Goal: Information Seeking & Learning: Learn about a topic

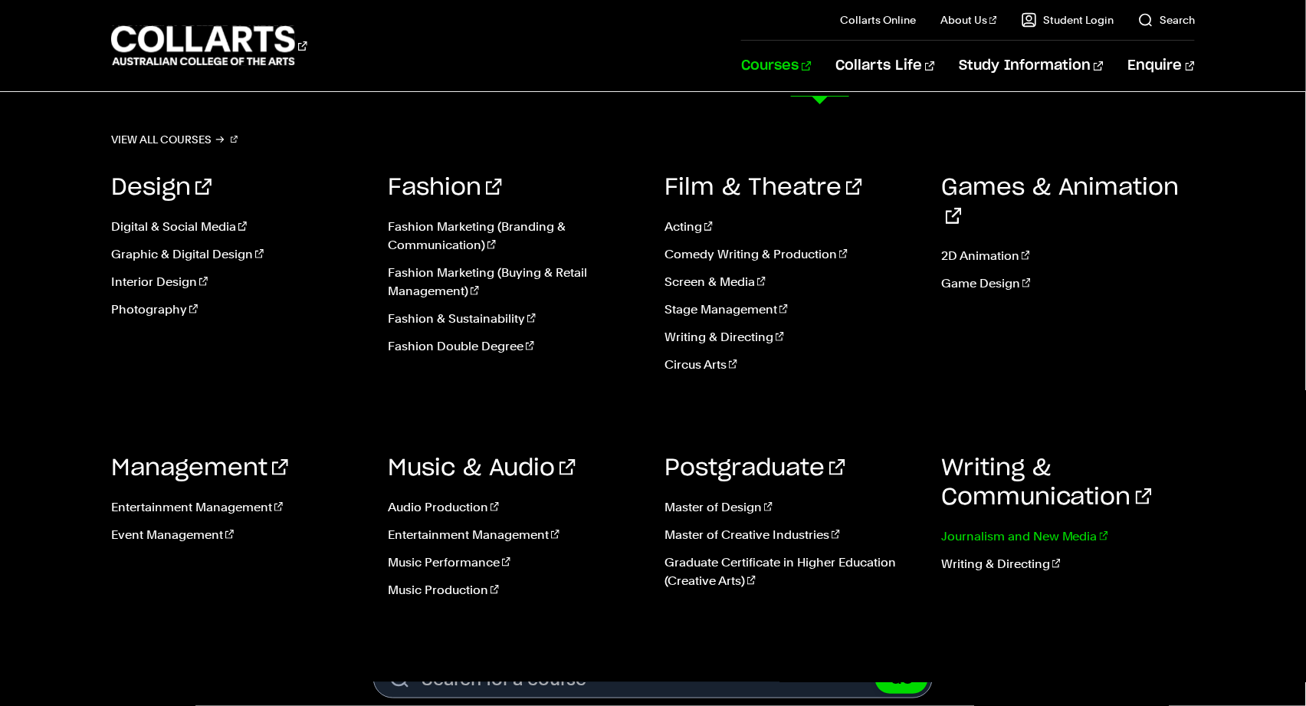
click at [1079, 546] on link "Journalism and New Media" at bounding box center [1068, 536] width 254 height 18
click at [1063, 546] on link "Journalism and New Media" at bounding box center [1068, 536] width 254 height 18
click at [233, 264] on link "Graphic & Digital Design" at bounding box center [238, 254] width 254 height 18
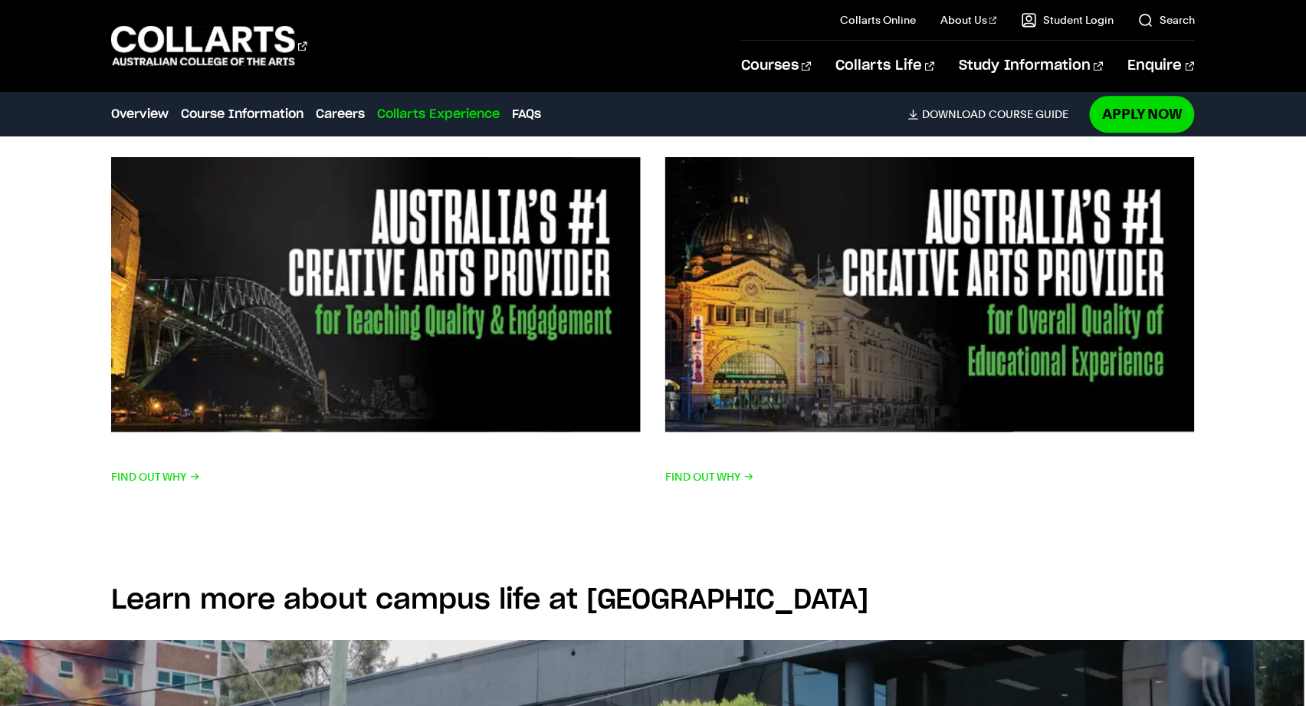
scroll to position [3091, 0]
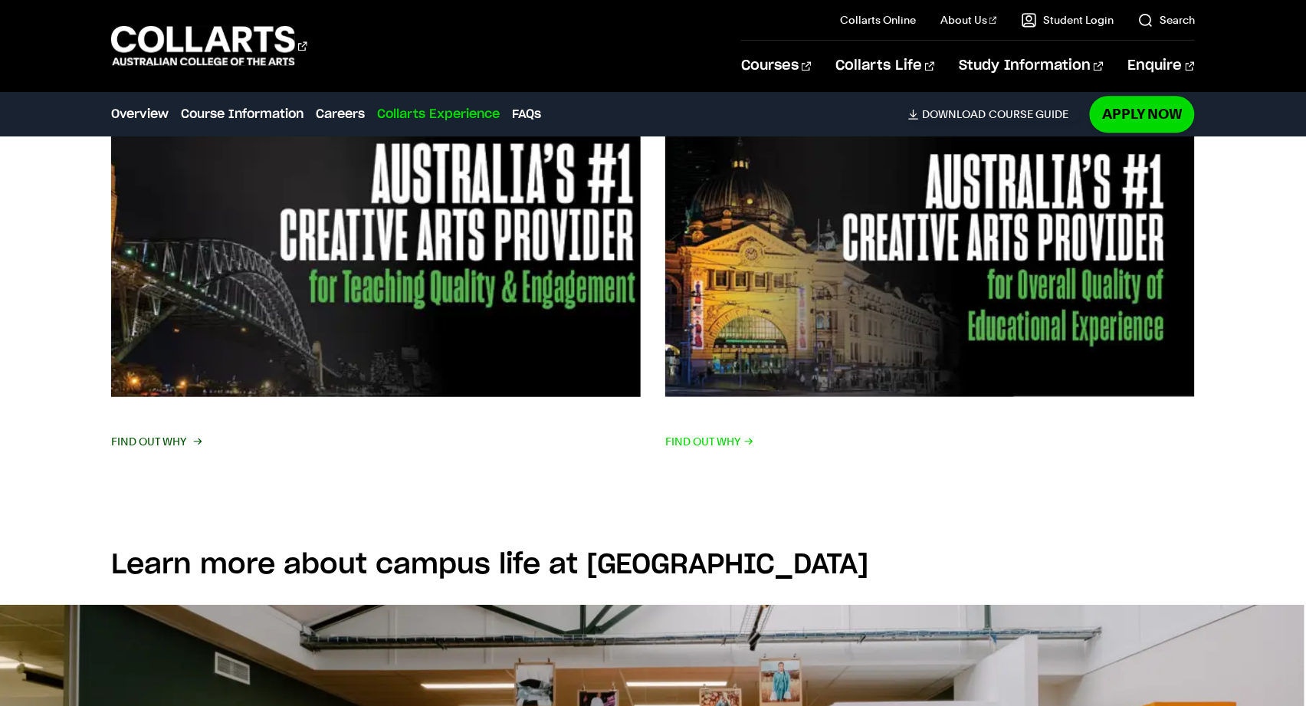
click at [172, 452] on span "FIND OUT WHY" at bounding box center [155, 441] width 89 height 21
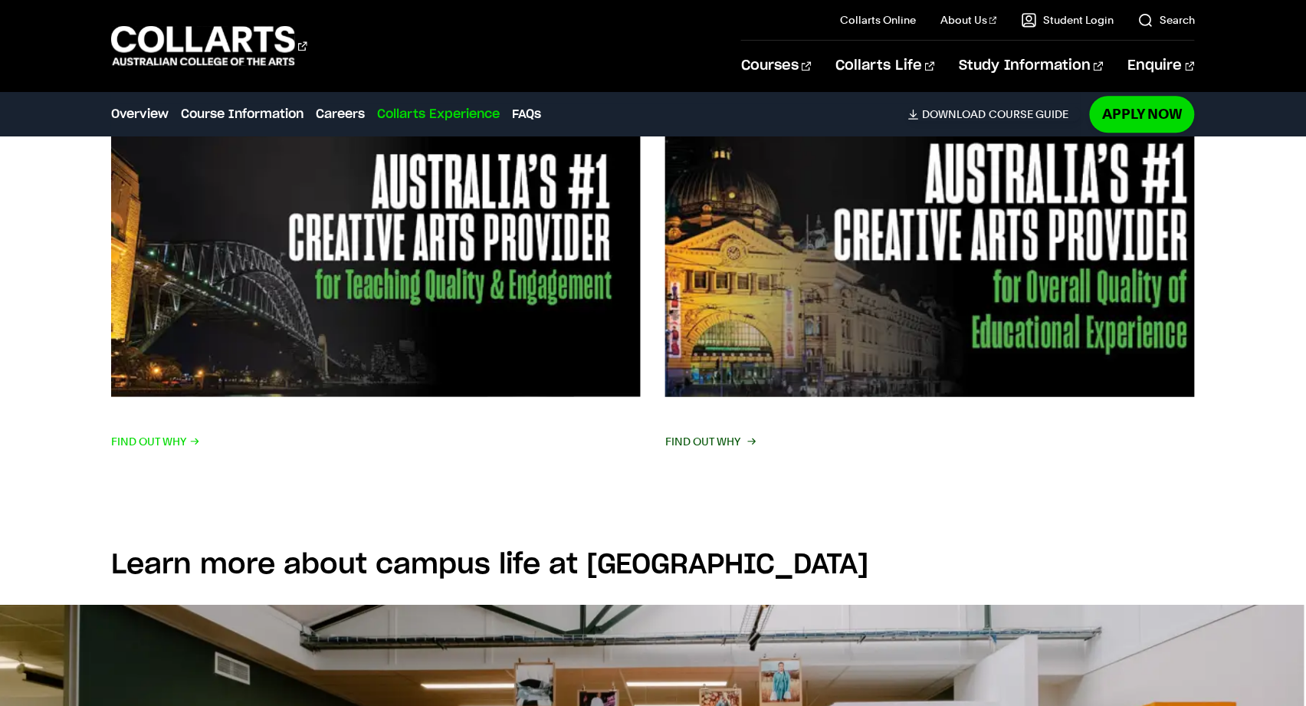
click at [697, 452] on span "FIND OUT WHY" at bounding box center [709, 441] width 89 height 21
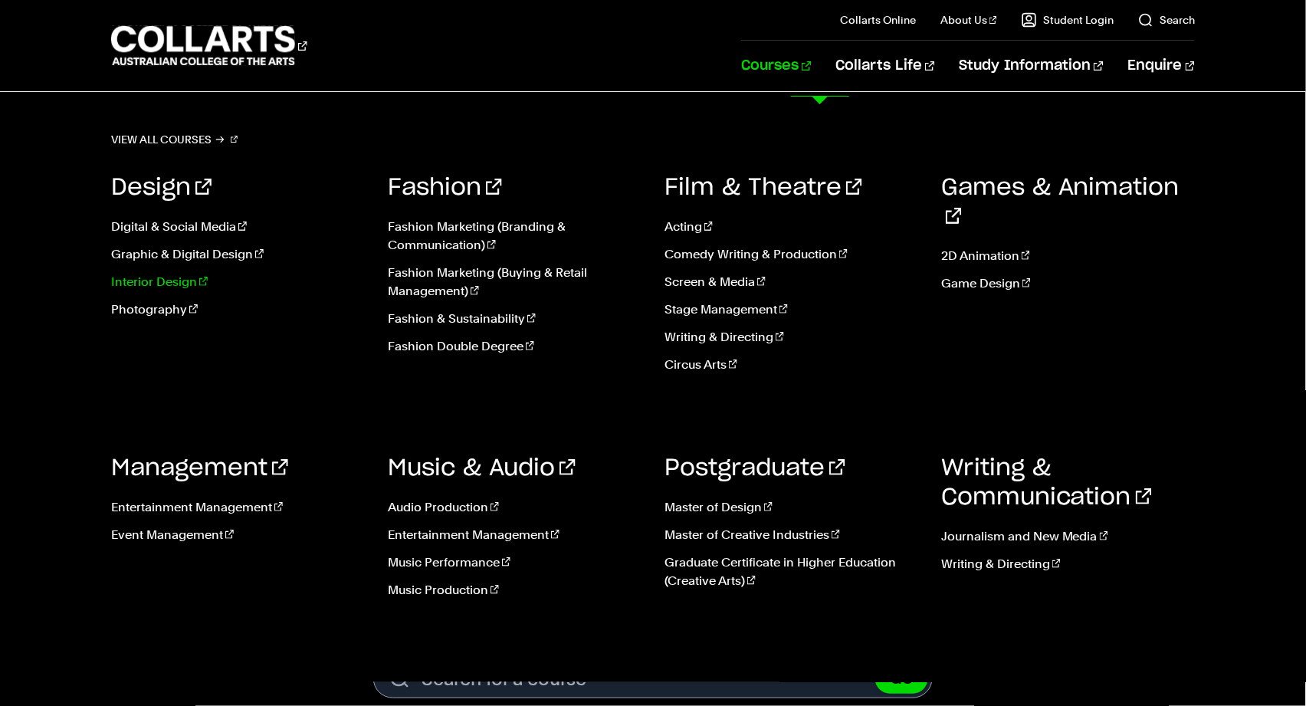
click at [183, 291] on link "Interior Design" at bounding box center [238, 282] width 254 height 18
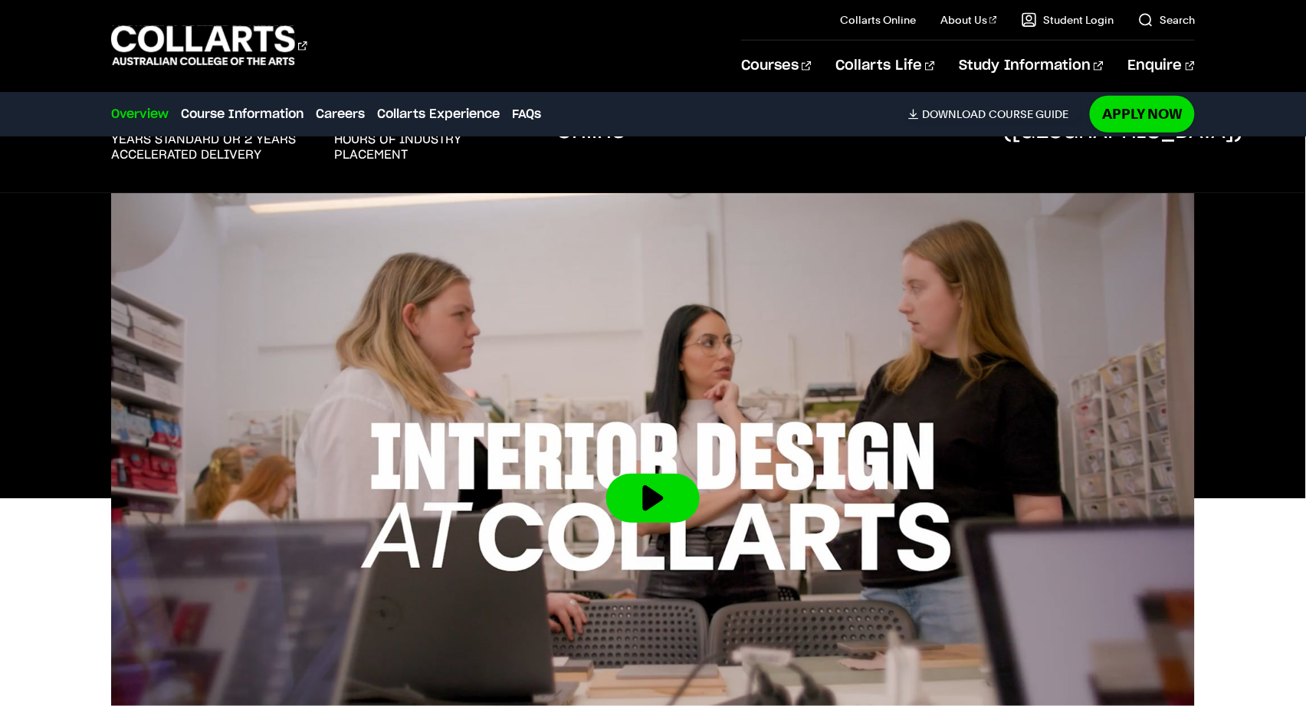
scroll to position [333, 0]
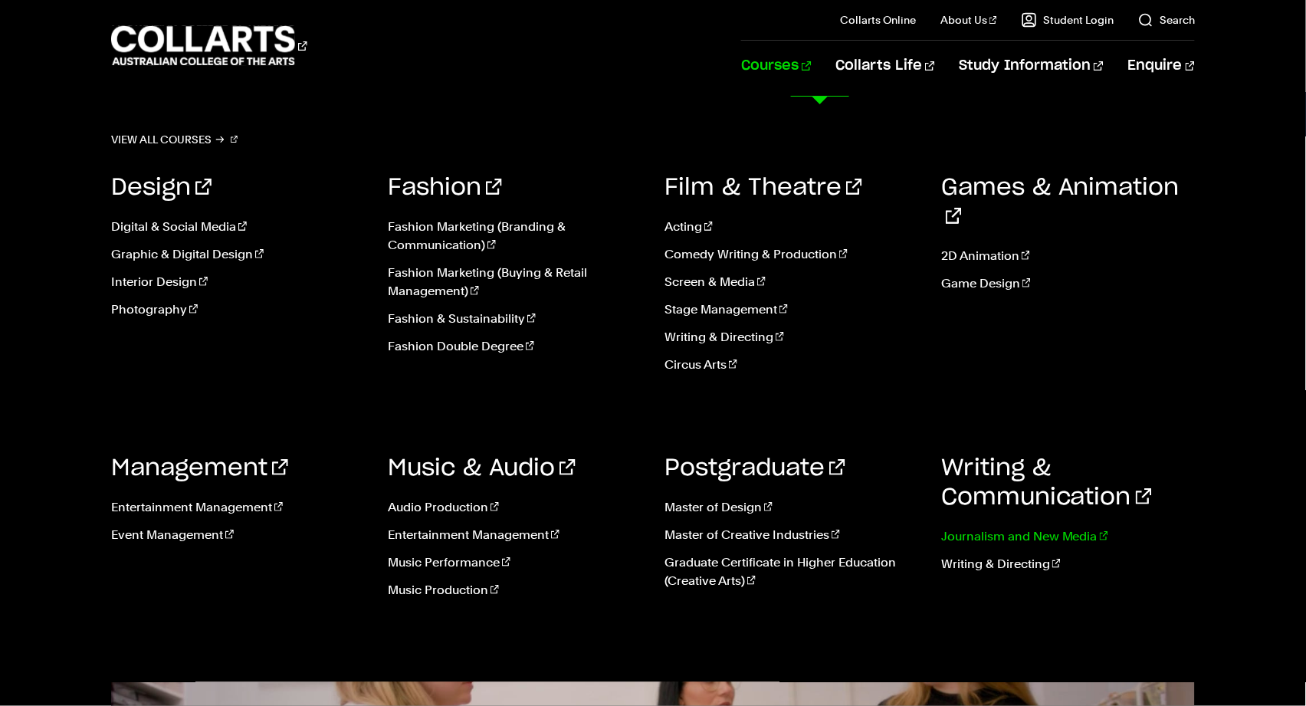
click at [1044, 546] on link "Journalism and New Media" at bounding box center [1068, 536] width 254 height 18
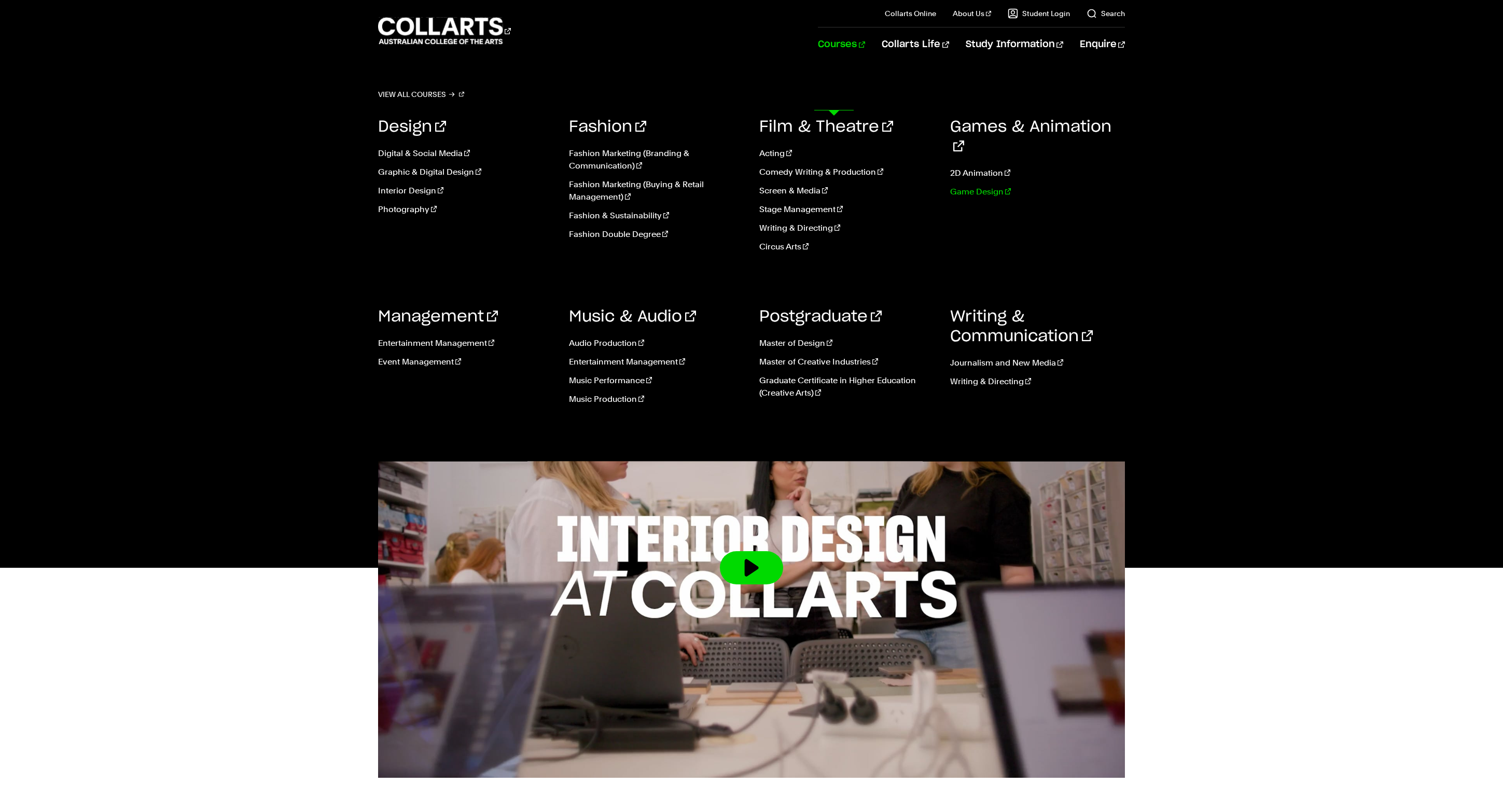
click at [884, 198] on link "Game Design" at bounding box center [1038, 191] width 175 height 12
click at [831, 62] on link "Courses" at bounding box center [842, 45] width 47 height 35
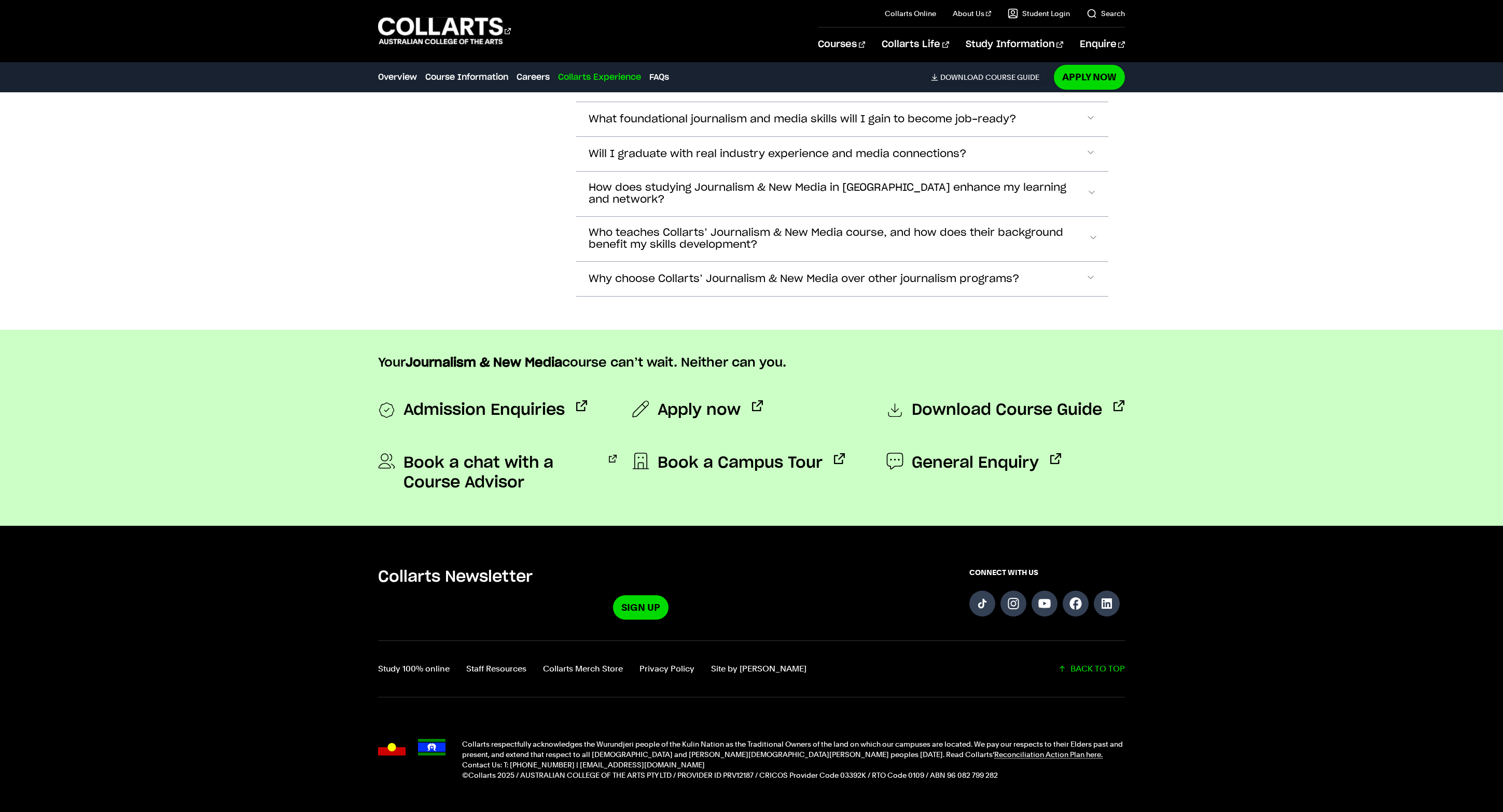
scroll to position [3475, 0]
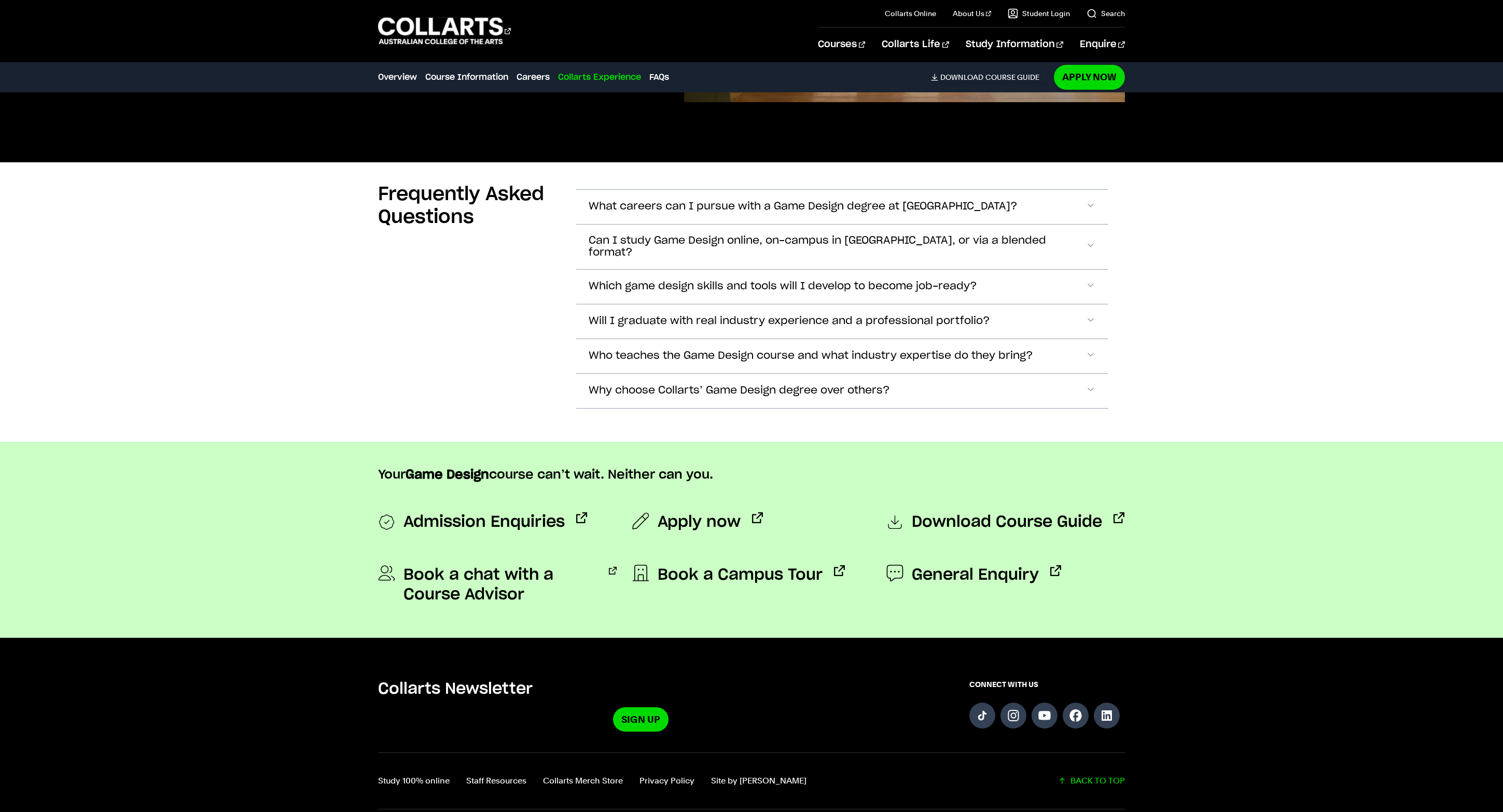
scroll to position [3546, 0]
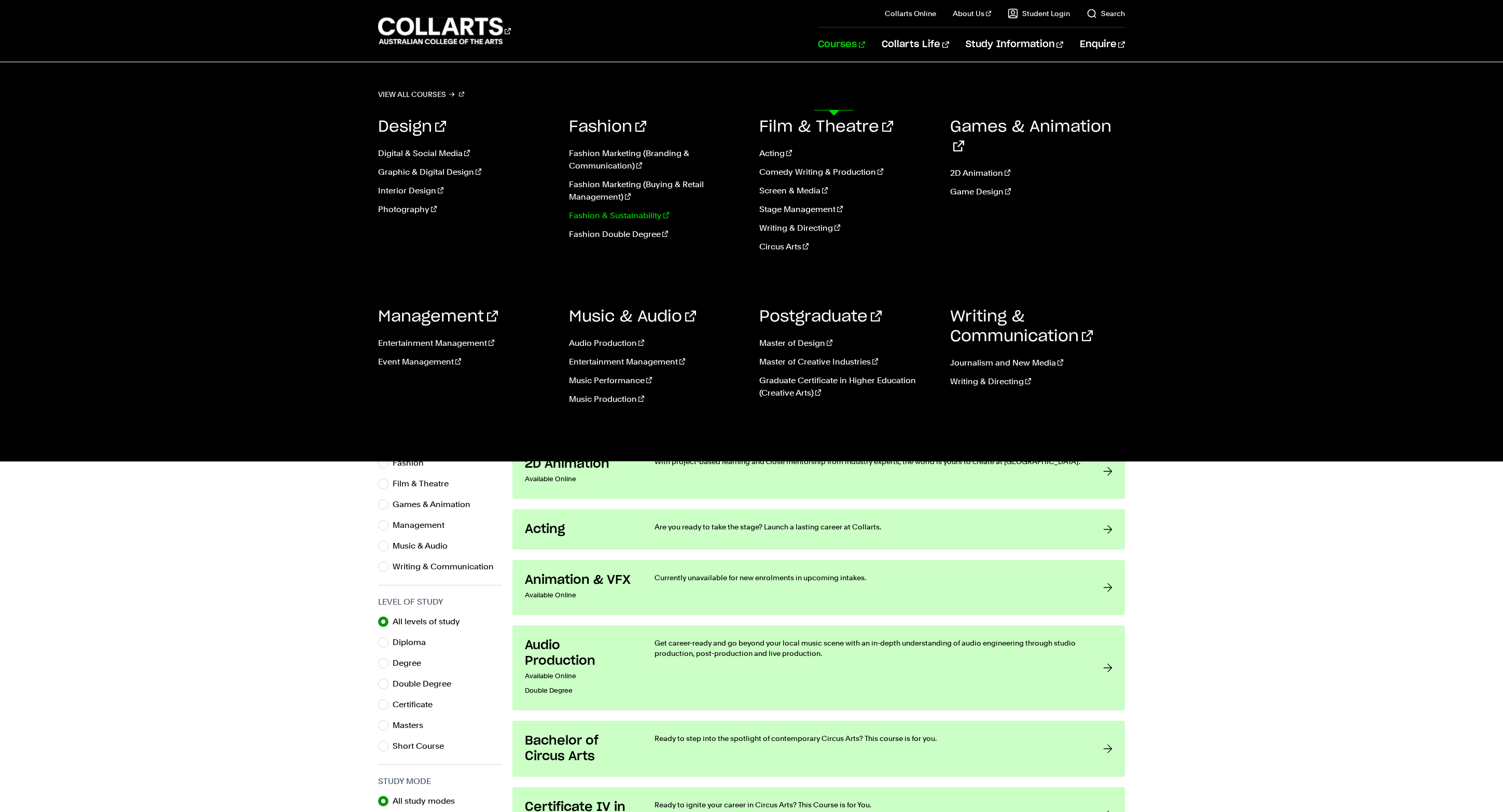
click at [655, 222] on link "Fashion & Sustainability" at bounding box center [656, 216] width 175 height 12
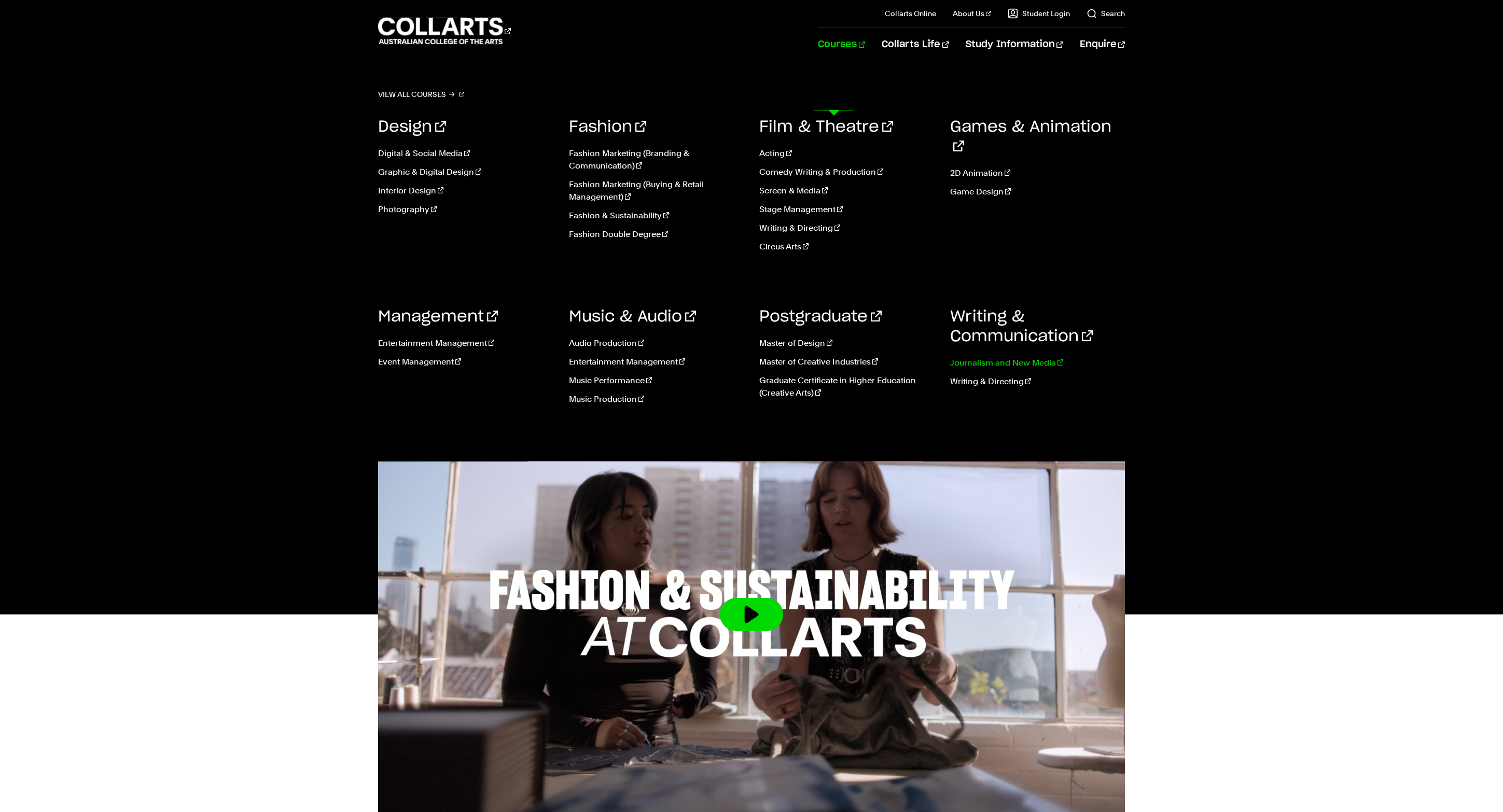
drag, startPoint x: 1064, startPoint y: 622, endPoint x: 1056, endPoint y: 624, distance: 8.2
click at [1062, 369] on link "Journalism and New Media" at bounding box center [1038, 363] width 175 height 12
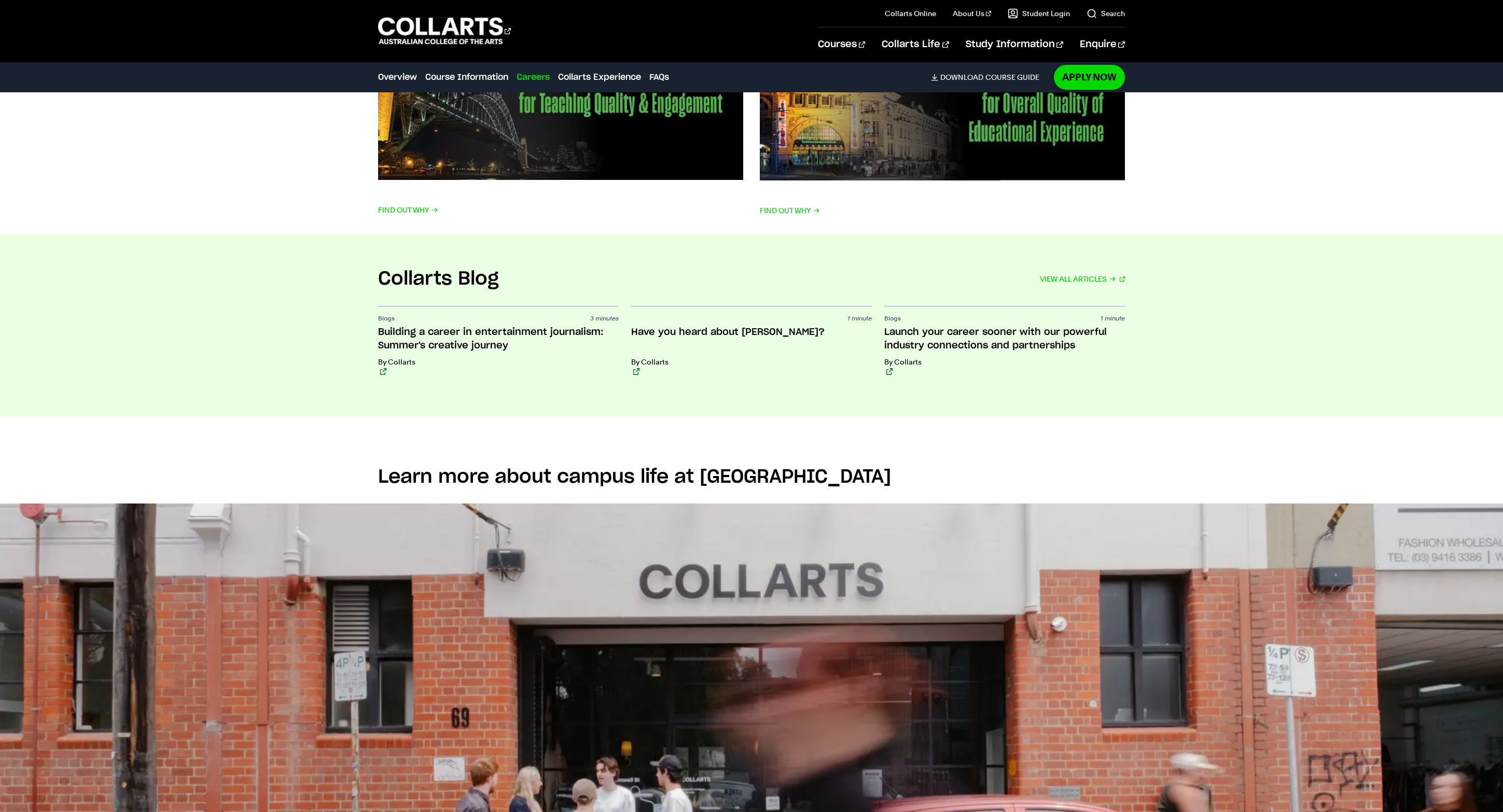
scroll to position [2207, 0]
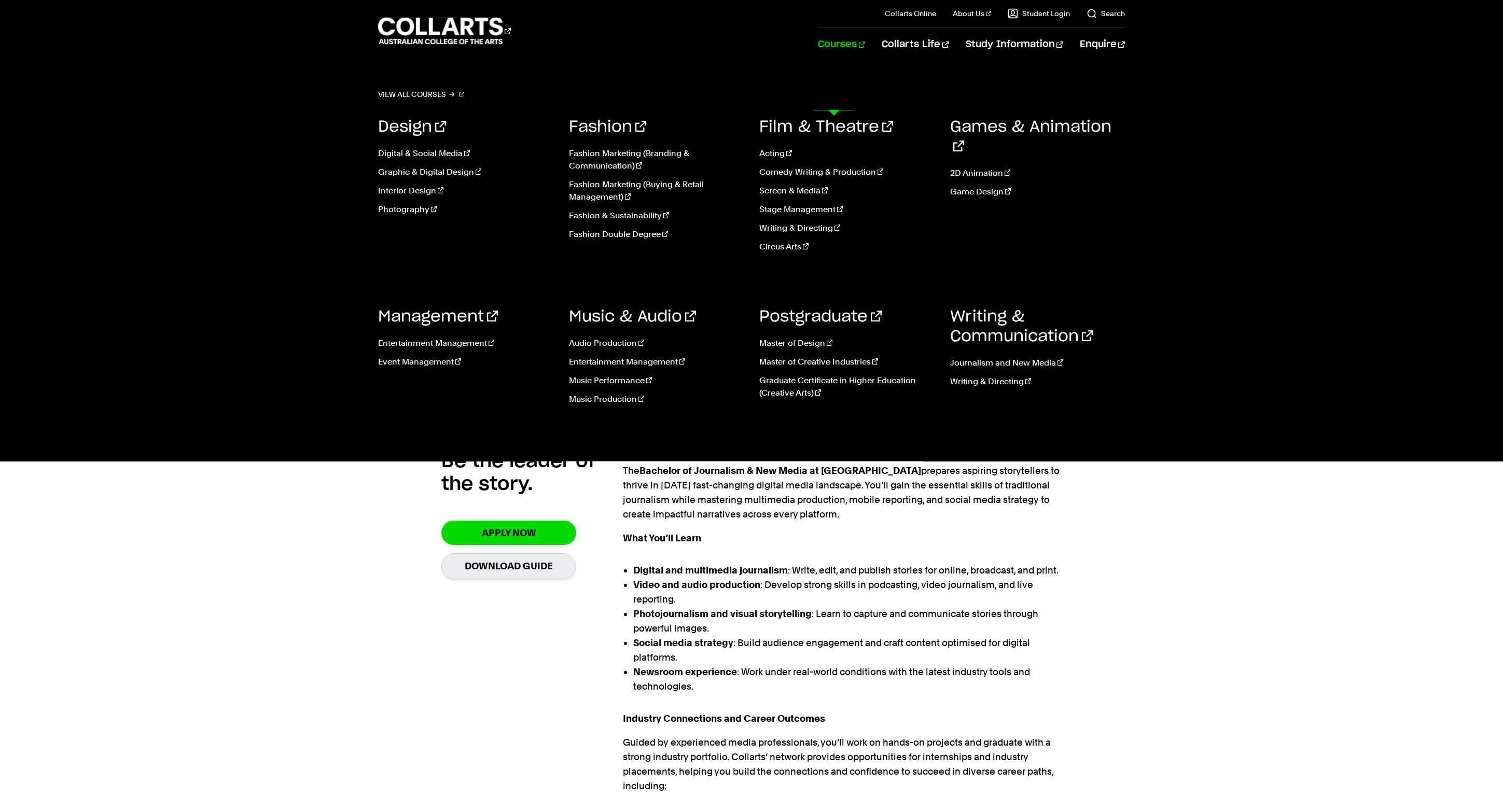
scroll to position [0, 0]
click at [637, 222] on link "Fashion & Sustainability" at bounding box center [656, 216] width 175 height 12
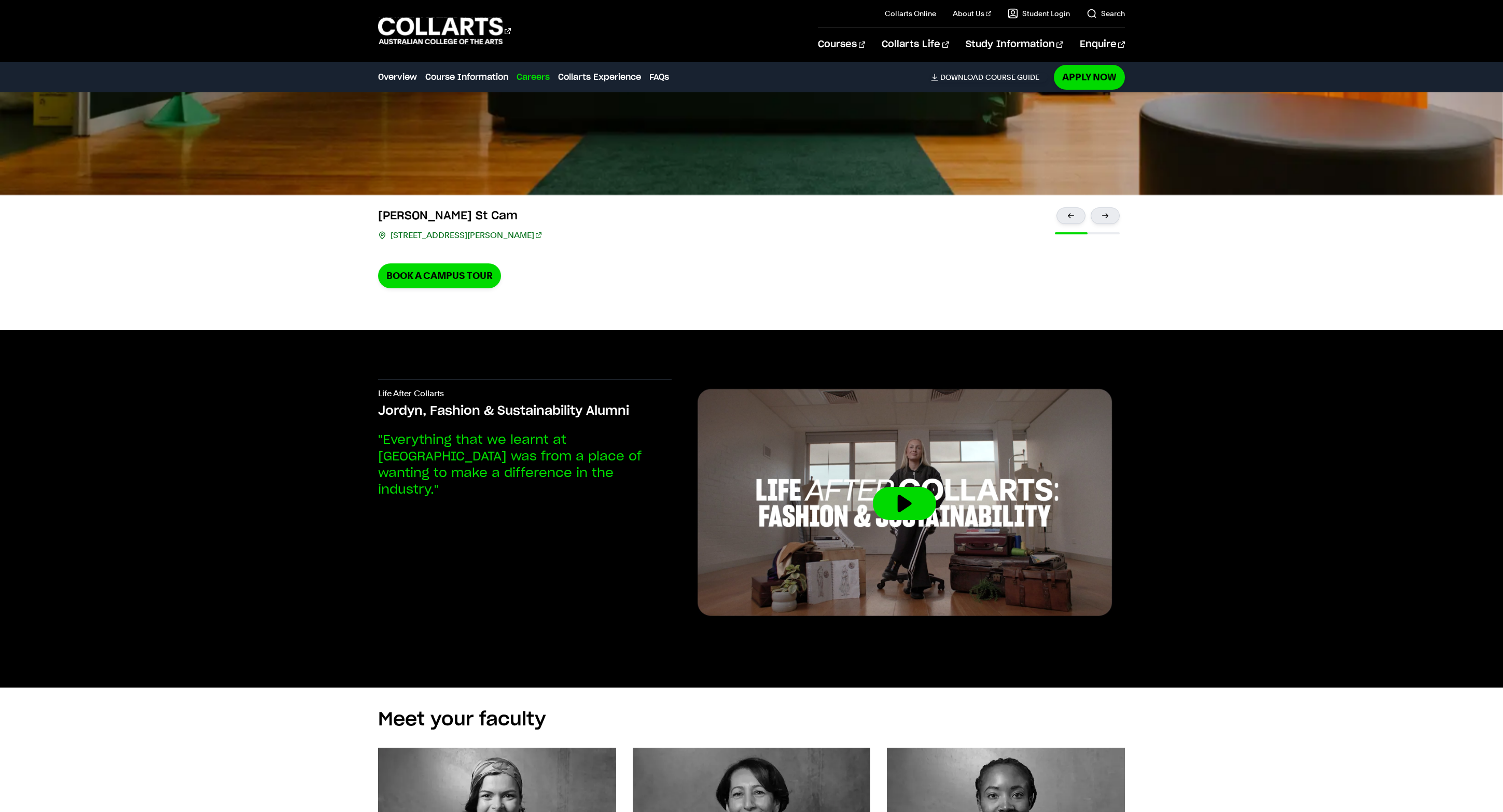
scroll to position [2814, 0]
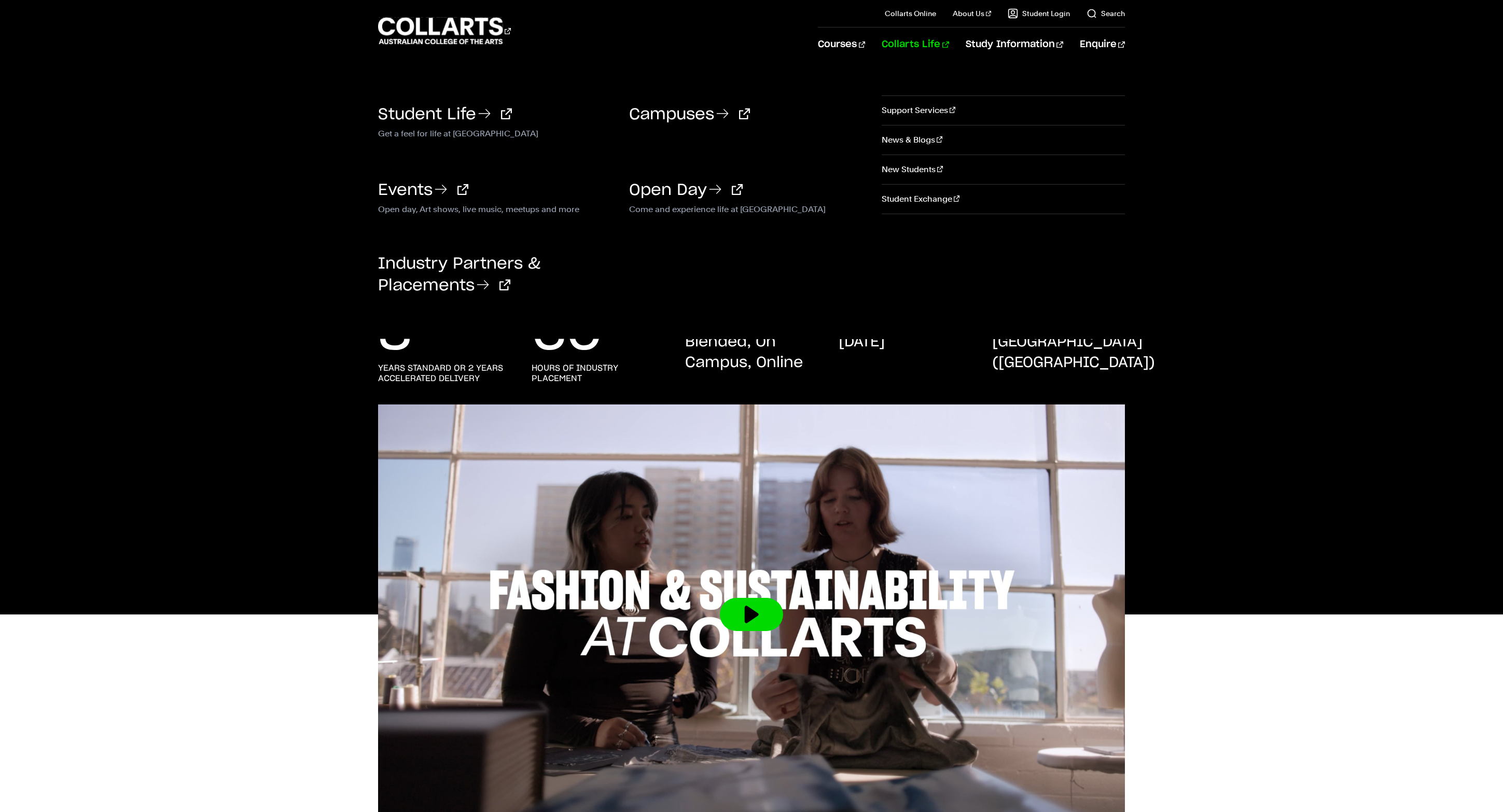
scroll to position [0, 0]
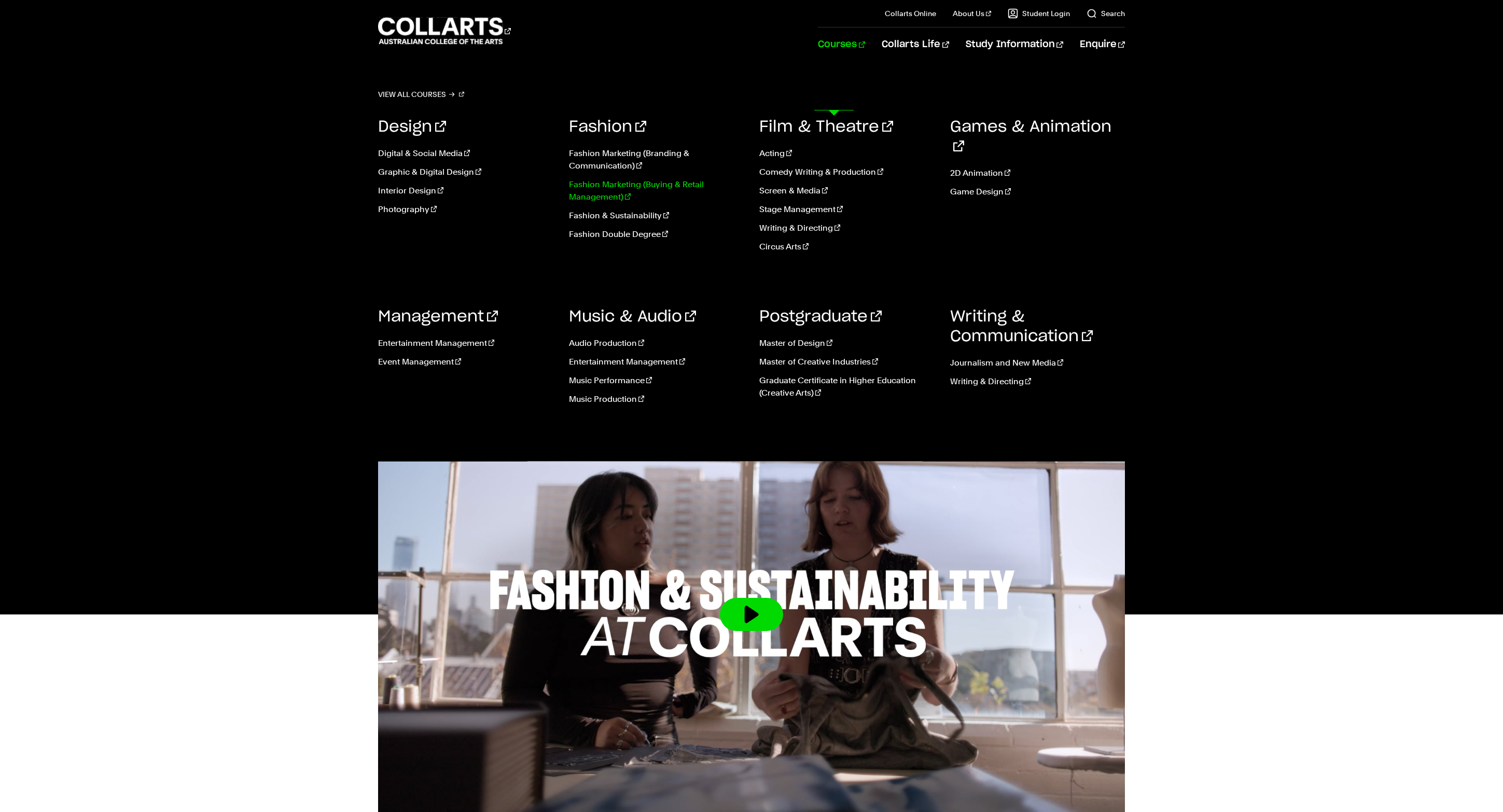
click at [653, 203] on link "Fashion Marketing (Buying & Retail Management)" at bounding box center [656, 191] width 175 height 25
click at [649, 203] on link "Fashion Marketing (Buying & Retail Management)" at bounding box center [656, 191] width 175 height 25
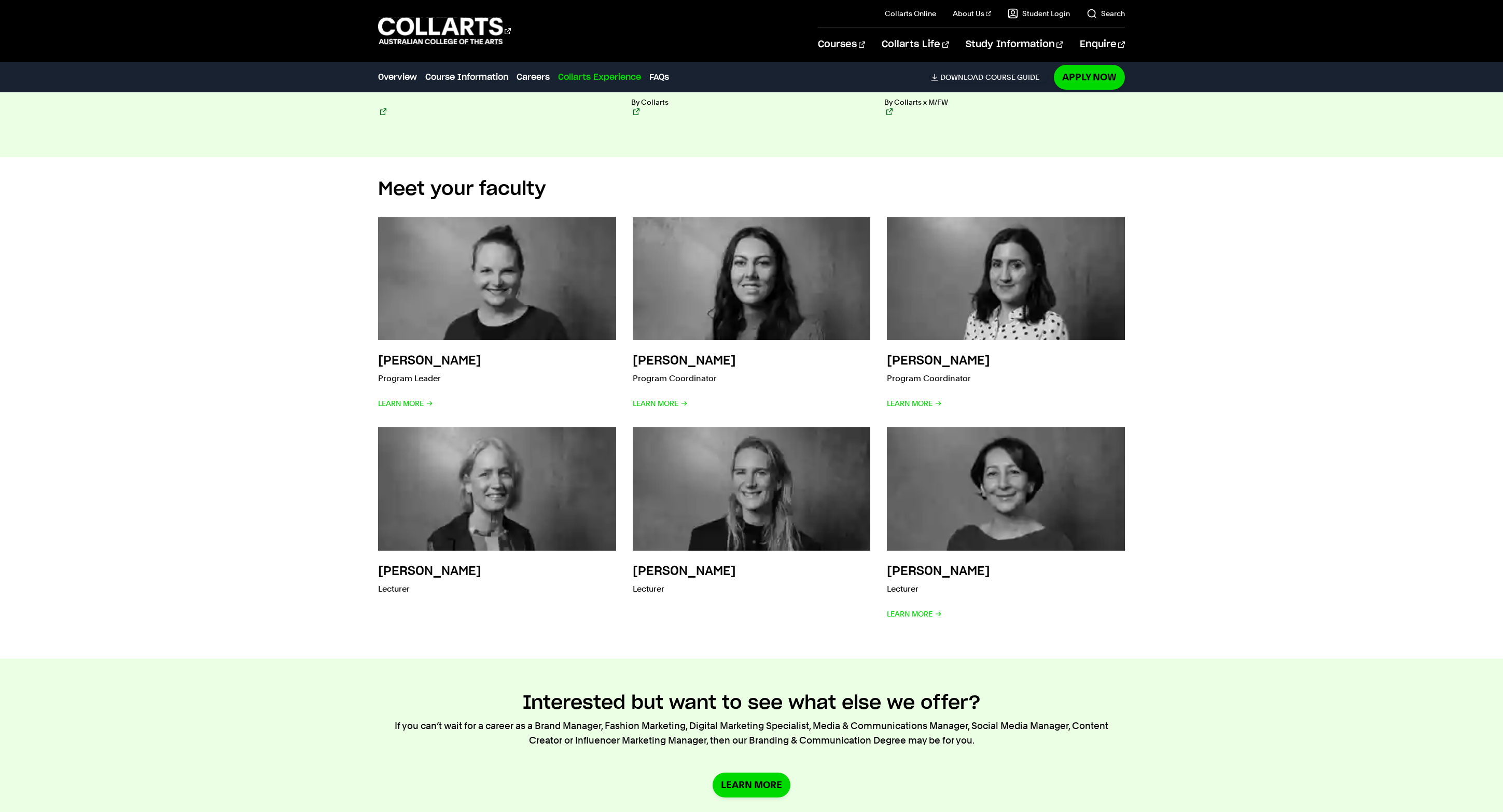
scroll to position [3245, 0]
